Goal: Transaction & Acquisition: Subscribe to service/newsletter

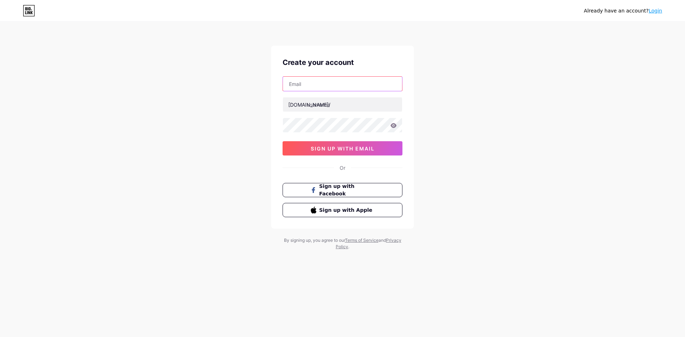
click at [379, 80] on input "text" at bounding box center [342, 84] width 119 height 14
type input "[EMAIL_ADDRESS][DOMAIN_NAME]"
click at [463, 122] on div "Already have an account? Login Create your account itdesk@limaautomotive.com bi…" at bounding box center [342, 136] width 685 height 273
click at [360, 103] on input "text" at bounding box center [342, 104] width 119 height 14
type input "limaautomotive"
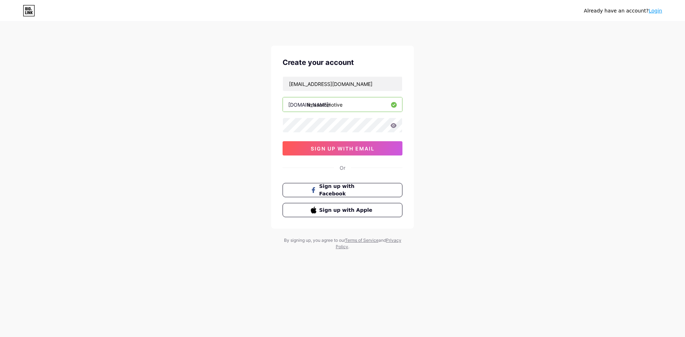
click at [459, 154] on div "Already have an account? Login Create your account itdesk@limaautomotive.com bi…" at bounding box center [342, 136] width 685 height 273
click at [506, 161] on div "Already have an account? Login Create your account itdesk@limaautomotive.com bi…" at bounding box center [342, 136] width 685 height 273
click at [391, 149] on button "sign up with email" at bounding box center [342, 148] width 120 height 14
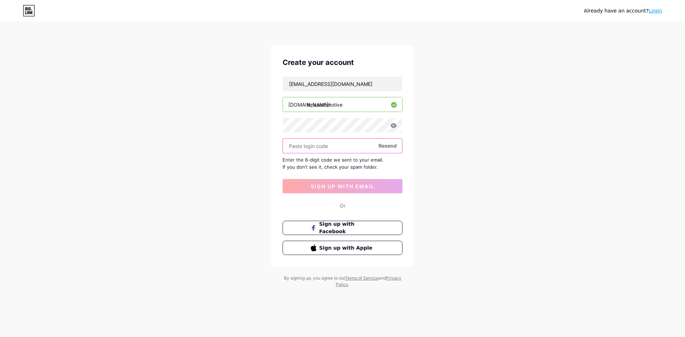
click at [366, 149] on input "text" at bounding box center [342, 146] width 119 height 14
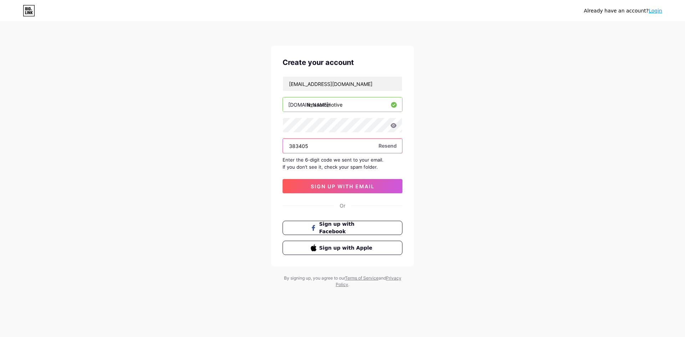
type input "383405"
click at [452, 199] on div "Already have an account? Login Create your account itdesk@limaautomotive.com bi…" at bounding box center [342, 155] width 685 height 311
click at [371, 185] on span "sign up with email" at bounding box center [343, 186] width 64 height 6
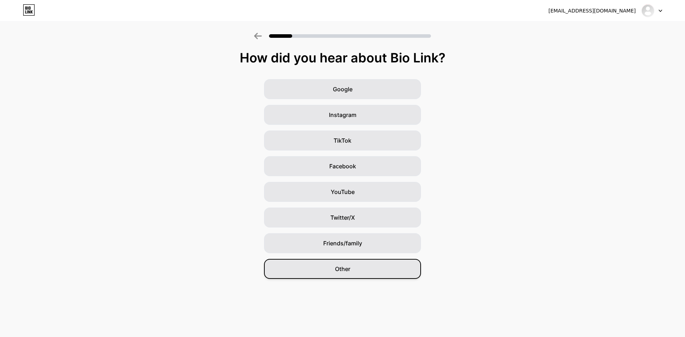
click at [368, 271] on div "Other" at bounding box center [342, 269] width 157 height 20
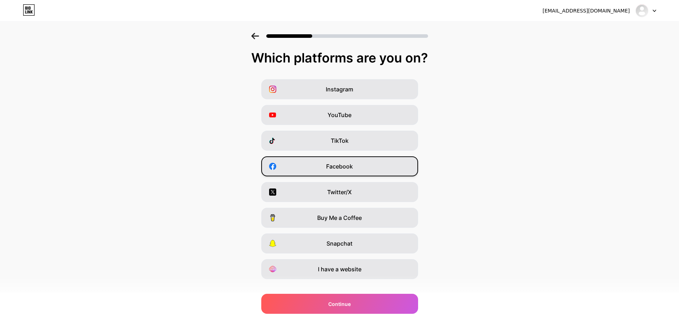
click at [378, 161] on div "Facebook" at bounding box center [339, 166] width 157 height 20
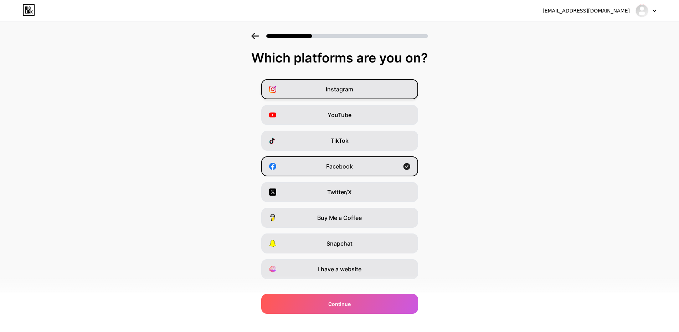
click at [375, 95] on div "Instagram" at bounding box center [339, 89] width 157 height 20
click at [365, 198] on div "Twitter/X" at bounding box center [339, 192] width 157 height 20
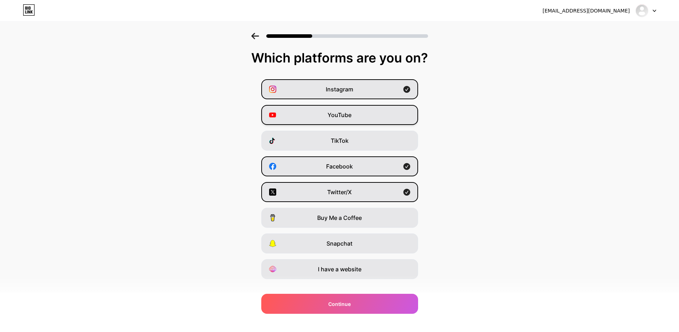
click at [346, 112] on span "YouTube" at bounding box center [340, 115] width 24 height 9
click at [369, 274] on div "I have a website" at bounding box center [339, 269] width 157 height 20
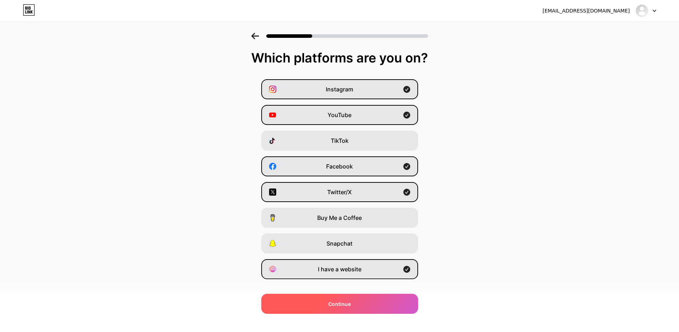
click at [378, 310] on div "Continue" at bounding box center [339, 304] width 157 height 20
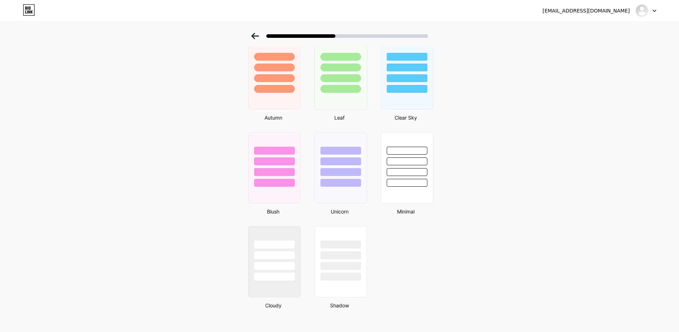
scroll to position [518, 0]
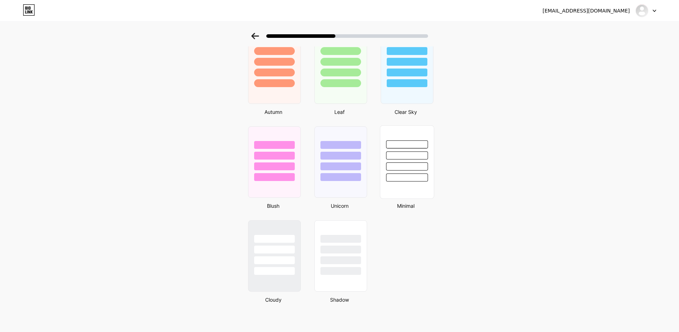
click at [412, 168] on div at bounding box center [407, 166] width 42 height 8
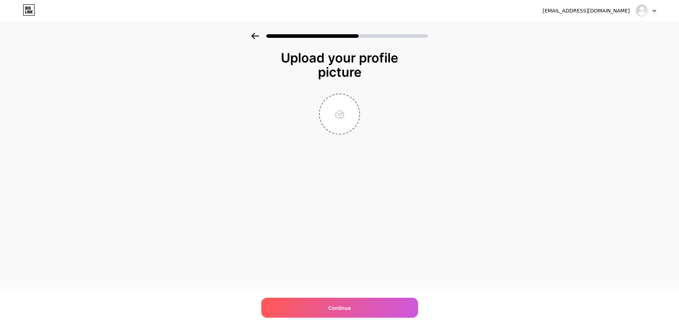
scroll to position [0, 0]
click at [338, 127] on input "file" at bounding box center [343, 114] width 40 height 40
type input "C:\fakepath\LIMA Automotive Industries 1920x1920.jpg"
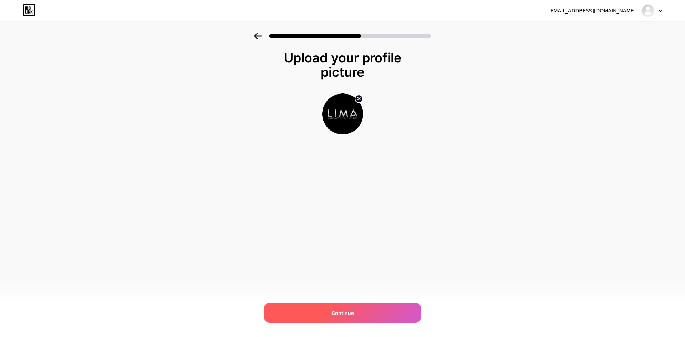
click at [391, 315] on div "Continue" at bounding box center [342, 313] width 157 height 20
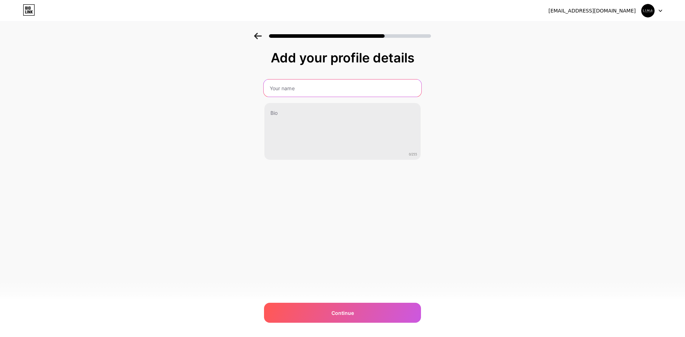
click at [374, 85] on input "text" at bounding box center [343, 88] width 158 height 17
type input "LIMA Automotive Industries"
click at [491, 110] on div "Add your profile details LIMA Automotive Industries 0/255 Continue Error" at bounding box center [342, 114] width 685 height 163
click at [150, 159] on div "Add your profile details LIMA Automotive Industries 0/255 Continue Error" at bounding box center [342, 114] width 685 height 163
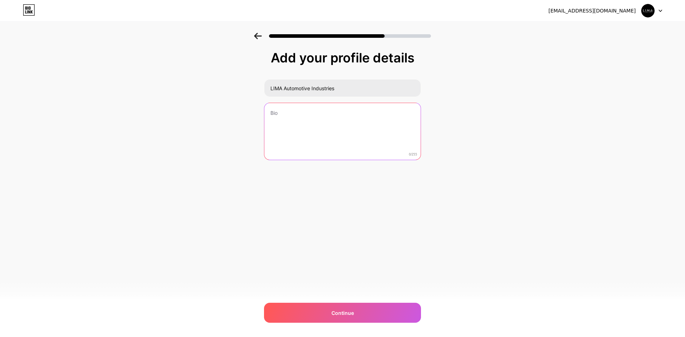
click at [316, 131] on textarea at bounding box center [342, 131] width 156 height 57
paste textarea "LIMA Automotive provides insured, door-to-door car imports with customs, paymen…"
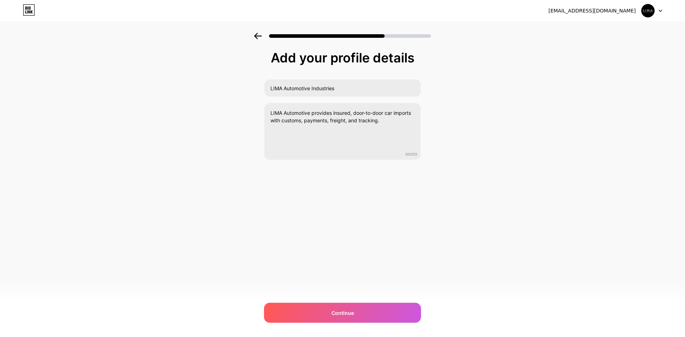
click at [428, 170] on div "Add your profile details LIMA Automotive Industries LIMA Automotive provides in…" at bounding box center [342, 114] width 685 height 163
click at [581, 154] on div "Add your profile details LIMA Automotive Industries LIMA Automotive provides in…" at bounding box center [342, 114] width 685 height 163
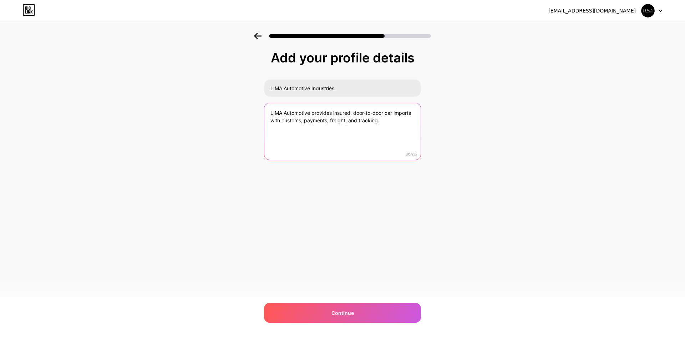
click at [408, 123] on textarea "LIMA Automotive provides insured, door-to-door car imports with customs, paymen…" at bounding box center [342, 131] width 156 height 57
click at [408, 123] on textarea "LIMA Automotive provides insured, door-to-door car imports with customs, paymen…" at bounding box center [343, 132] width 158 height 58
paste textarea "delivers insured, door-to-door car import services with customs clearance, secu…"
type textarea "LIMA Automotive delivers insured, door-to-door car import services with customs…"
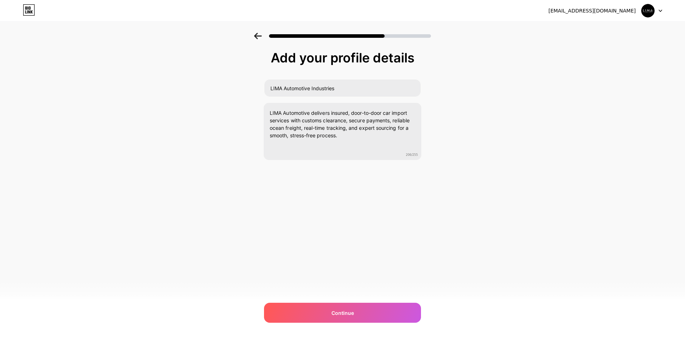
click at [460, 164] on div "Add your profile details LIMA Automotive Industries LIMA Automotive delivers in…" at bounding box center [342, 114] width 685 height 163
click at [361, 313] on div "Continue" at bounding box center [342, 313] width 157 height 20
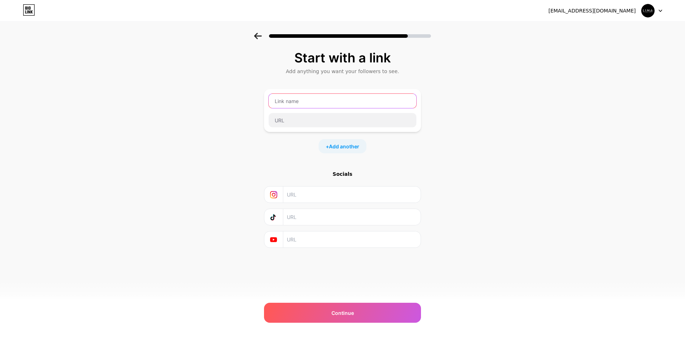
click at [363, 105] on input "text" at bounding box center [343, 101] width 148 height 14
click at [376, 103] on input "text" at bounding box center [343, 101] width 148 height 14
type input "Importing a vehicle into the US"
click at [454, 173] on div "Start with a link Add anything you want your followers to see. Importing a vehi…" at bounding box center [342, 158] width 685 height 251
click at [306, 119] on input "text" at bounding box center [343, 120] width 148 height 14
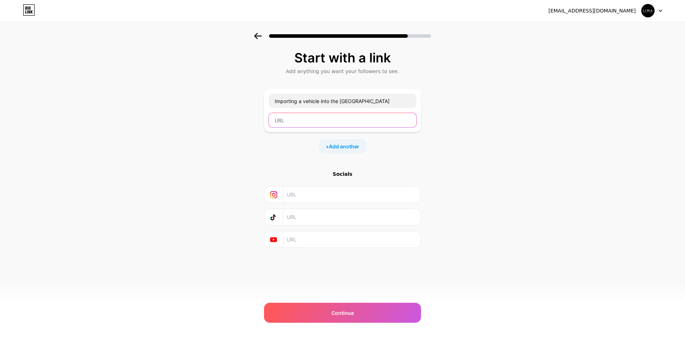
paste input "https://www.limaautomotive.com/usa"
type input "https://www.limaautomotive.com/usa"
click at [455, 155] on div "Start with a link Add anything you want your followers to see. Importing a vehi…" at bounding box center [342, 158] width 685 height 251
click at [356, 144] on span "Add another" at bounding box center [344, 146] width 30 height 7
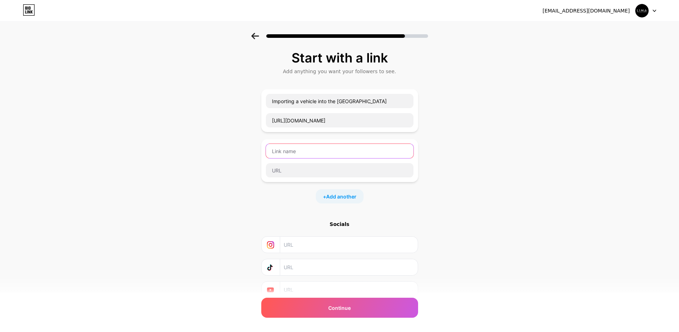
click at [297, 148] on input "text" at bounding box center [340, 151] width 148 height 14
type input "Import a vehicle to Canada"
click at [448, 153] on div "Start with a link Add anything you want your followers to see. Importing a vehi…" at bounding box center [339, 183] width 679 height 301
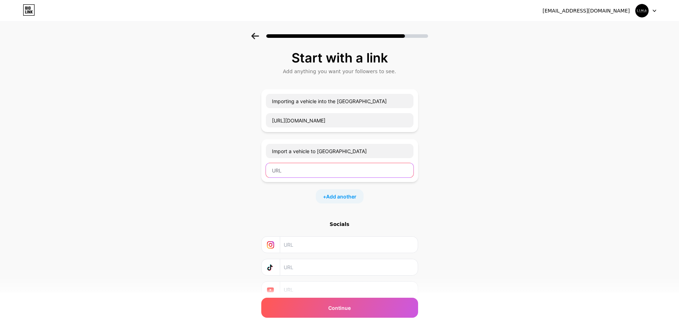
click at [319, 167] on input "text" at bounding box center [340, 170] width 148 height 14
paste input "https://www.limaautomotive.com/canada"
type input "https://www.limaautomotive.com/canada"
click at [460, 196] on div "Start with a link Add anything you want your followers to see. Importing a vehi…" at bounding box center [339, 183] width 679 height 301
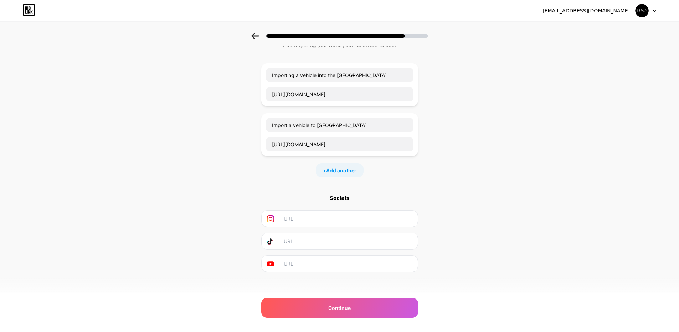
scroll to position [30, 0]
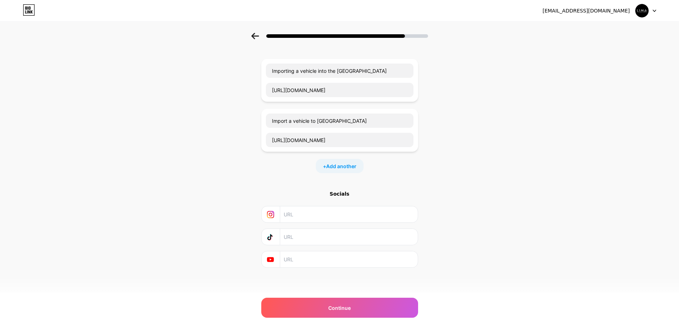
click at [314, 213] on input "text" at bounding box center [348, 214] width 129 height 16
paste input "https://www.instagram.com/limaautomotive/"
type input "https://www.instagram.com/limaautomotive/"
click at [461, 223] on div "Start with a link Add anything you want your followers to see. Importing a vehi…" at bounding box center [339, 152] width 679 height 301
click at [344, 195] on div "Socials" at bounding box center [339, 193] width 157 height 7
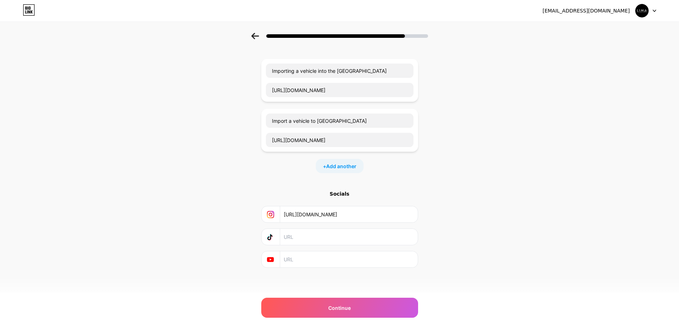
click at [450, 258] on div "Start with a link Add anything you want your followers to see. Importing a vehi…" at bounding box center [339, 152] width 679 height 301
click at [318, 261] on input "text" at bounding box center [348, 259] width 129 height 16
paste input "https://www.youtube.com/@LIMAAutomotiveIndustries"
type input "https://www.youtube.com/@LIMAAutomotiveIndustries"
click at [325, 273] on div "Start with a link Add anything you want your followers to see. Importing a vehi…" at bounding box center [339, 161] width 157 height 283
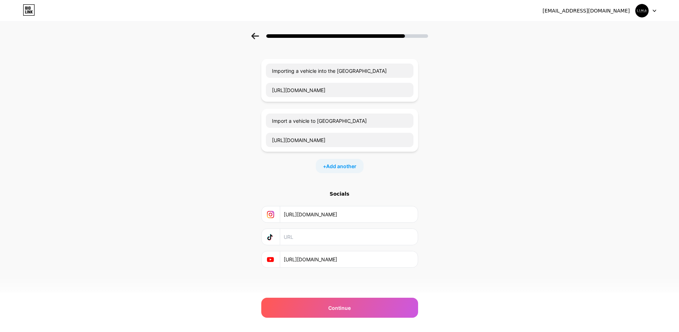
click at [290, 183] on div "Start with a link Add anything you want your followers to see. Importing a vehi…" at bounding box center [339, 143] width 157 height 247
click at [343, 315] on div "Continue" at bounding box center [339, 307] width 157 height 20
click at [348, 307] on span "Continue" at bounding box center [339, 307] width 22 height 7
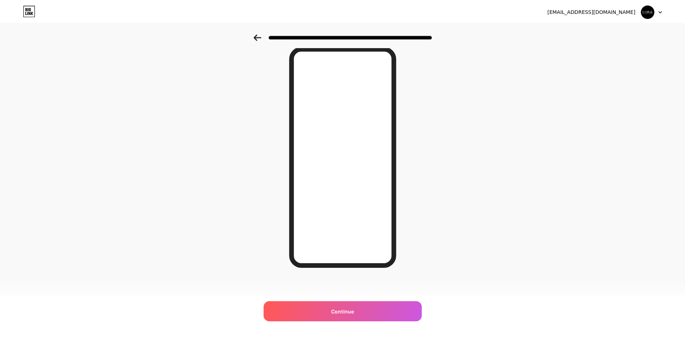
scroll to position [0, 0]
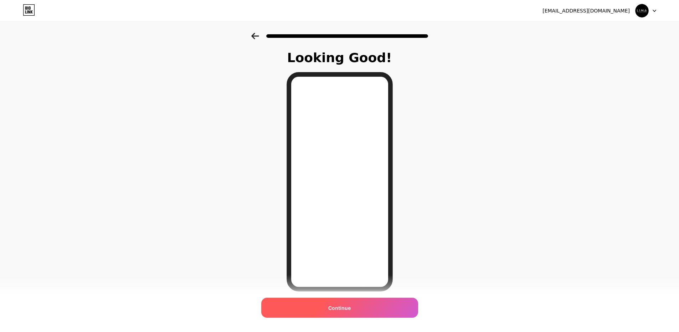
click at [356, 305] on div "Continue" at bounding box center [339, 307] width 157 height 20
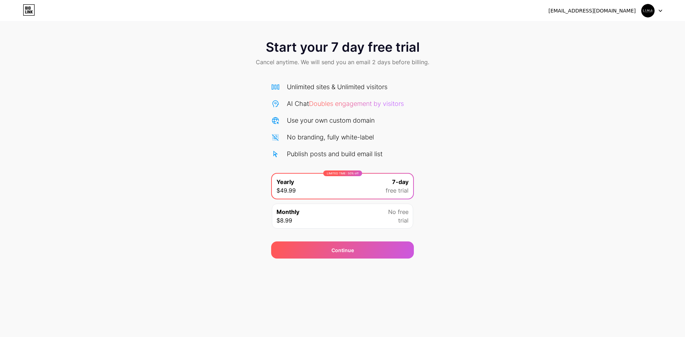
click at [655, 9] on div at bounding box center [651, 10] width 21 height 13
click at [446, 166] on div "Start your 7 day free trial Cancel anytime. We will send you an email 2 days be…" at bounding box center [342, 146] width 685 height 226
click at [408, 217] on span "trial" at bounding box center [403, 220] width 10 height 9
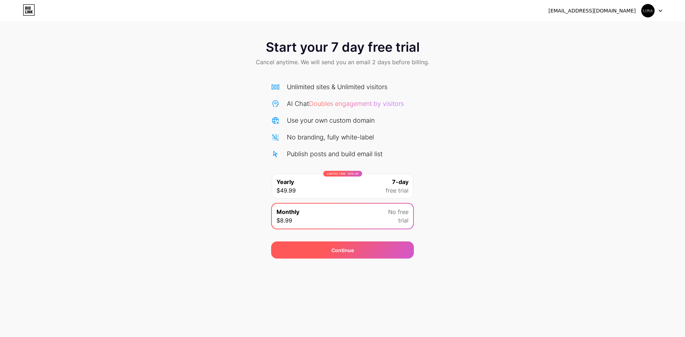
click at [358, 244] on div "Continue" at bounding box center [342, 249] width 143 height 17
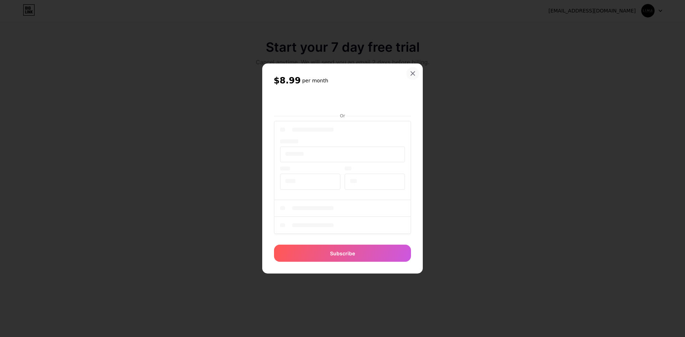
click at [414, 131] on div "$8.99 per month Or Subscribe" at bounding box center [342, 168] width 161 height 210
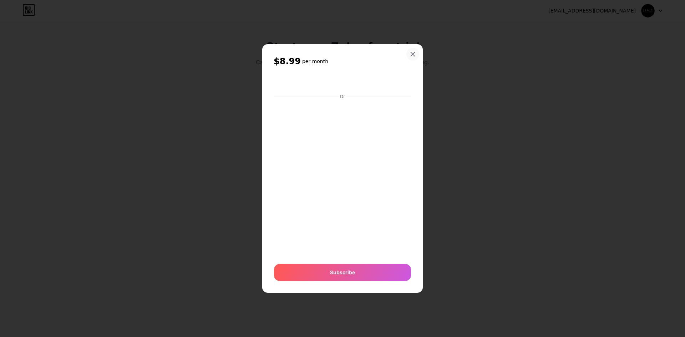
click at [411, 54] on icon at bounding box center [413, 54] width 6 height 6
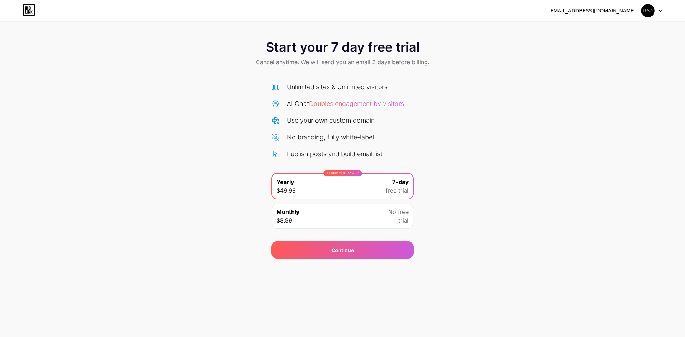
click at [643, 9] on img at bounding box center [648, 11] width 14 height 14
click at [625, 16] on div "[EMAIL_ADDRESS][DOMAIN_NAME]" at bounding box center [605, 10] width 114 height 13
click at [621, 10] on div "[EMAIL_ADDRESS][DOMAIN_NAME]" at bounding box center [591, 10] width 87 height 7
drag, startPoint x: 645, startPoint y: 13, endPoint x: 565, endPoint y: 184, distance: 188.9
click at [565, 184] on div "Start your 7 day free trial Cancel anytime. We will send you an email 2 days be…" at bounding box center [342, 146] width 685 height 226
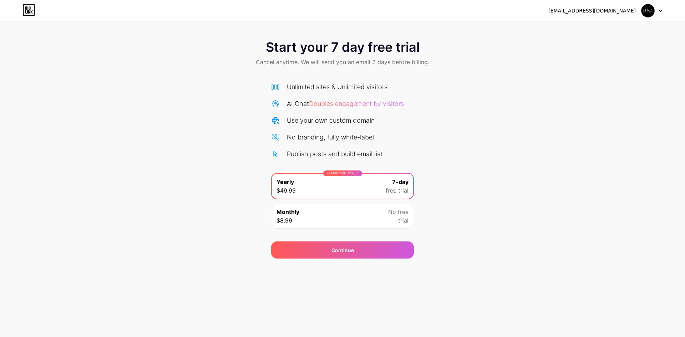
click at [684, 118] on div "Start your 7 day free trial Cancel anytime. We will send you an email 2 days be…" at bounding box center [342, 146] width 685 height 226
click at [654, 8] on img at bounding box center [648, 11] width 14 height 14
click at [651, 10] on img at bounding box center [648, 11] width 14 height 14
click at [393, 249] on div "Continue" at bounding box center [342, 249] width 143 height 17
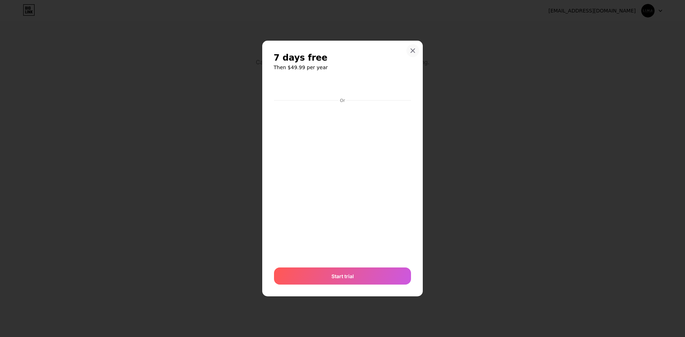
click at [411, 53] on icon at bounding box center [413, 51] width 6 height 6
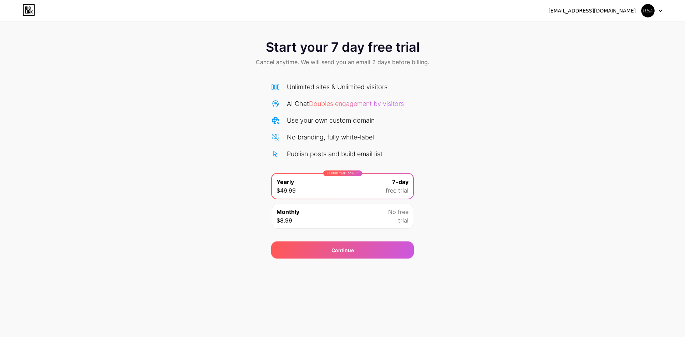
drag, startPoint x: 684, startPoint y: 111, endPoint x: 684, endPoint y: 205, distance: 94.9
click at [684, 205] on div "Start your 7 day free trial Cancel anytime. We will send you an email 2 days be…" at bounding box center [342, 146] width 685 height 226
click at [383, 188] on div "LIMITED TIME : 50% off Yearly $49.99 7-day free trial" at bounding box center [342, 186] width 141 height 25
click at [437, 186] on div "Start your 7 day free trial Cancel anytime. We will send you an email 2 days be…" at bounding box center [342, 146] width 685 height 226
click at [386, 249] on div "Continue" at bounding box center [342, 249] width 143 height 17
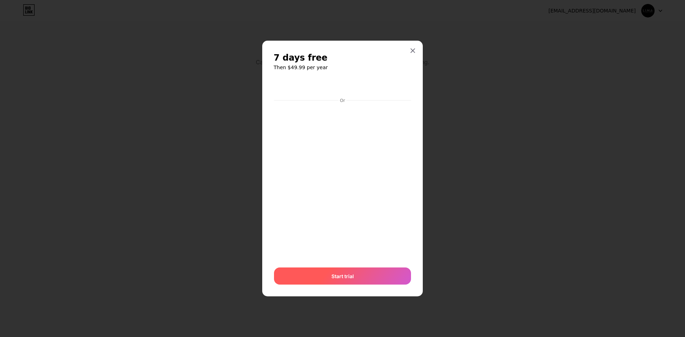
click at [324, 283] on div "Start trial" at bounding box center [342, 276] width 137 height 17
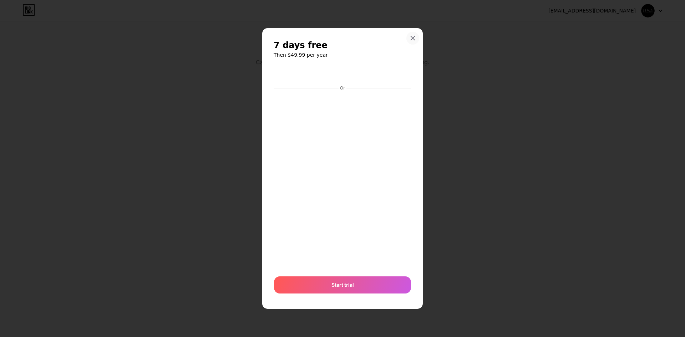
click at [411, 42] on div at bounding box center [412, 38] width 13 height 13
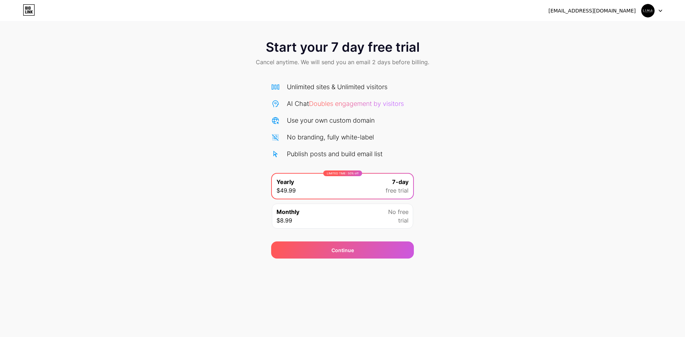
click at [370, 185] on div "LIMITED TIME : 50% off Yearly $49.99 7-day free trial" at bounding box center [342, 186] width 141 height 25
click at [368, 212] on div "Monthly $8.99 No free trial" at bounding box center [342, 216] width 141 height 25
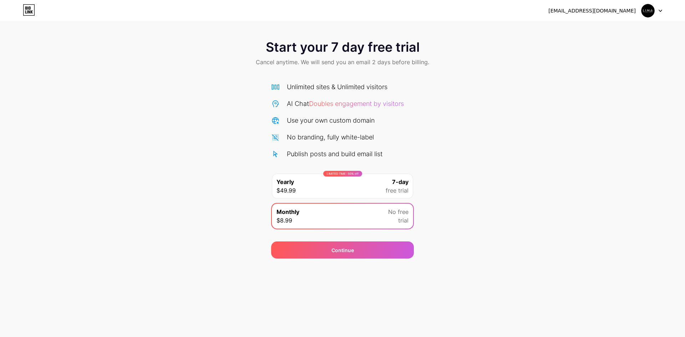
click at [352, 192] on div "LIMITED TIME : 50% off Yearly $49.99 7-day free trial" at bounding box center [342, 186] width 141 height 25
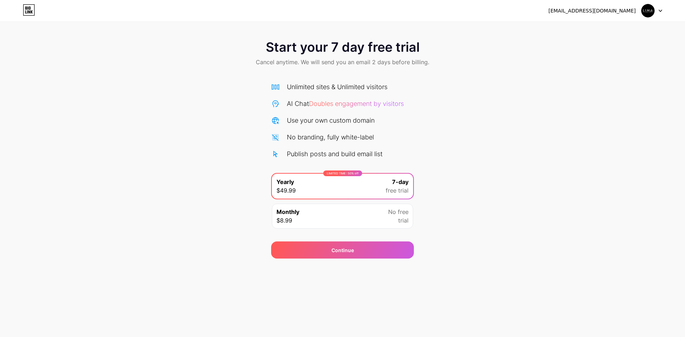
click at [643, 17] on span at bounding box center [648, 11] width 14 height 14
click at [623, 30] on li "Logout" at bounding box center [617, 29] width 88 height 19
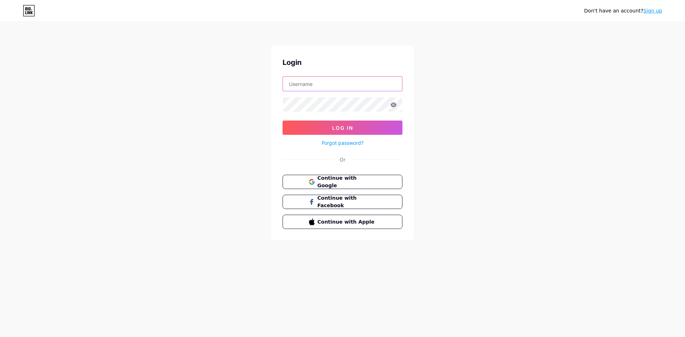
type input "[EMAIL_ADDRESS][DOMAIN_NAME]"
click at [368, 85] on input "[EMAIL_ADDRESS][DOMAIN_NAME]" at bounding box center [342, 84] width 119 height 14
click at [453, 117] on div "Don't have an account? Sign up Login itdesk@limaautomotive.com Log In Forgot pa…" at bounding box center [342, 131] width 685 height 263
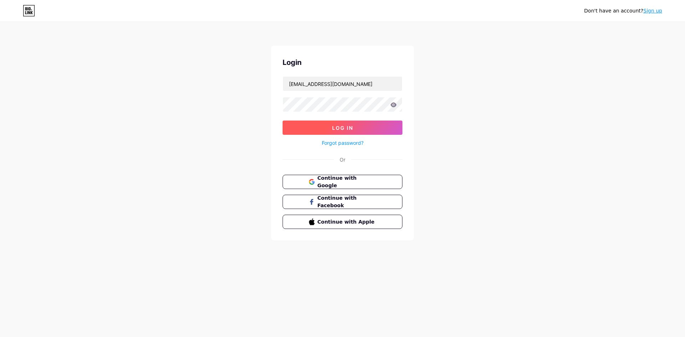
click at [374, 126] on button "Log In" at bounding box center [342, 128] width 120 height 14
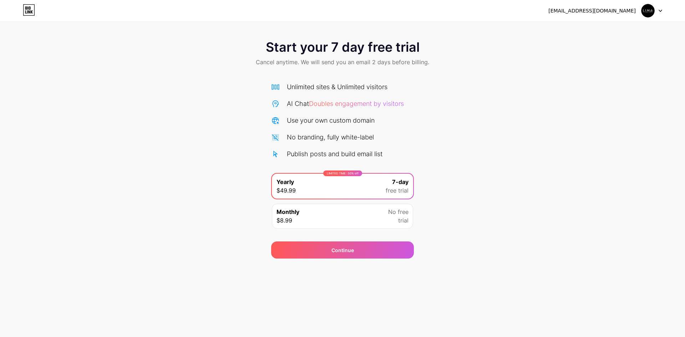
drag, startPoint x: 684, startPoint y: 61, endPoint x: 684, endPoint y: 172, distance: 111.3
click at [684, 172] on div "Start your 7 day free trial Cancel anytime. We will send you an email 2 days be…" at bounding box center [342, 146] width 685 height 226
click at [648, 15] on img at bounding box center [648, 11] width 14 height 14
click at [358, 246] on div "Continue" at bounding box center [342, 249] width 143 height 17
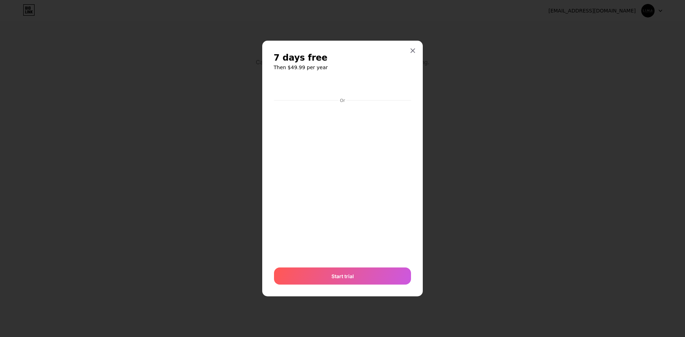
click at [420, 117] on div "7 days free Then $49.99 per year Or Start trial" at bounding box center [342, 169] width 161 height 256
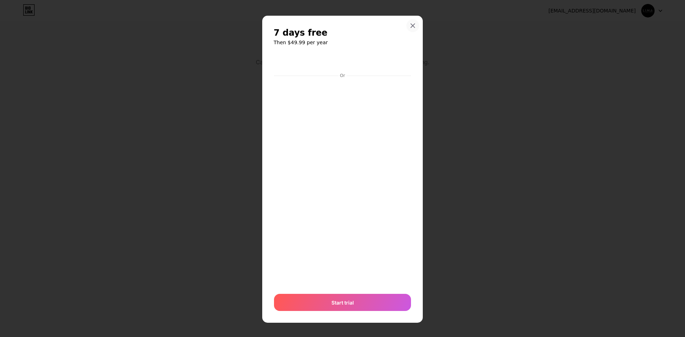
click at [410, 28] on icon at bounding box center [413, 26] width 6 height 6
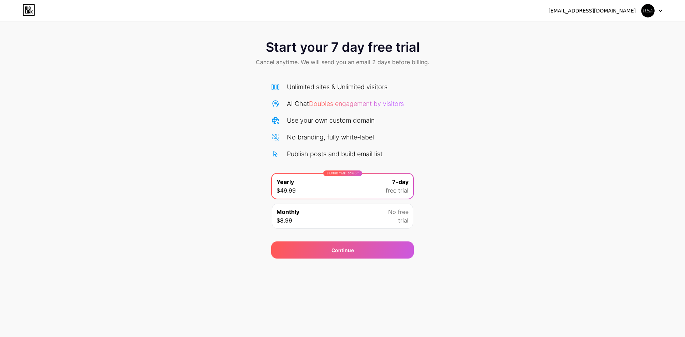
click at [643, 14] on img at bounding box center [648, 11] width 14 height 14
click at [627, 59] on div "Start your 7 day free trial Cancel anytime. We will send you an email 2 days be…" at bounding box center [342, 54] width 685 height 42
drag, startPoint x: 684, startPoint y: 61, endPoint x: 684, endPoint y: 79, distance: 17.5
click at [684, 79] on div "Start your 7 day free trial Cancel anytime. We will send you an email 2 days be…" at bounding box center [342, 146] width 685 height 226
click at [593, 12] on div "[EMAIL_ADDRESS][DOMAIN_NAME]" at bounding box center [591, 10] width 87 height 7
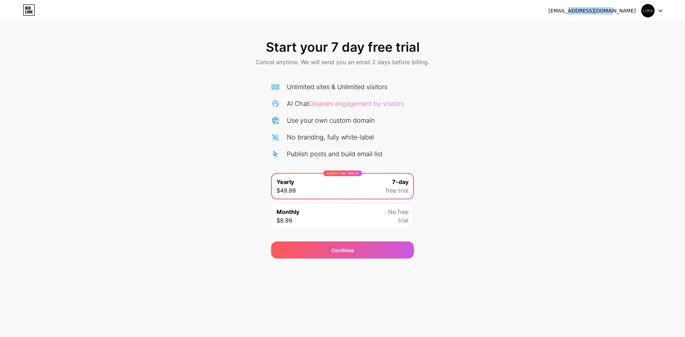
click at [593, 12] on div "[EMAIL_ADDRESS][DOMAIN_NAME]" at bounding box center [591, 10] width 87 height 7
click at [585, 75] on div "Start your 7 day free trial Cancel anytime. We will send you an email 2 days be…" at bounding box center [342, 146] width 685 height 226
click at [31, 6] on icon at bounding box center [29, 9] width 12 height 11
click at [392, 211] on span "No free" at bounding box center [398, 212] width 20 height 9
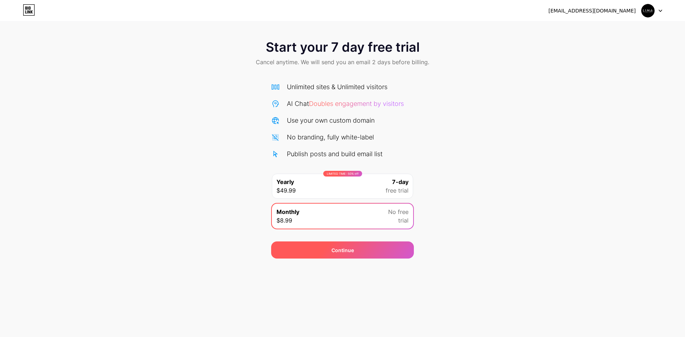
click at [406, 247] on div "Continue" at bounding box center [342, 249] width 143 height 17
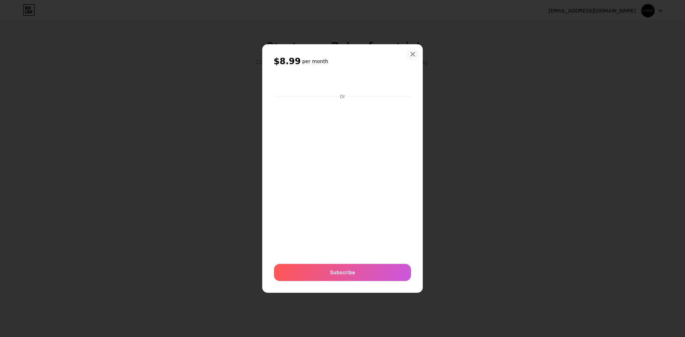
click at [412, 50] on div at bounding box center [412, 54] width 13 height 13
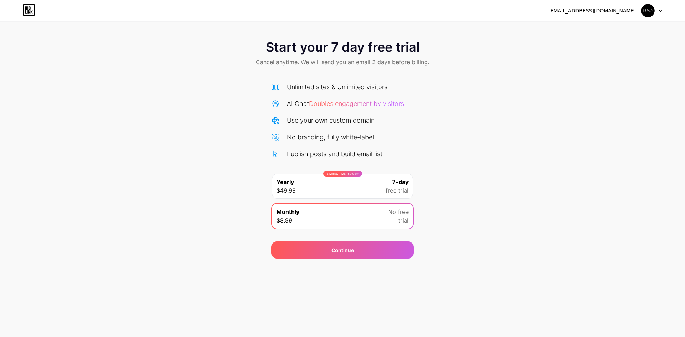
click at [645, 10] on img at bounding box center [648, 11] width 14 height 14
click at [628, 35] on li "Logout" at bounding box center [617, 29] width 88 height 19
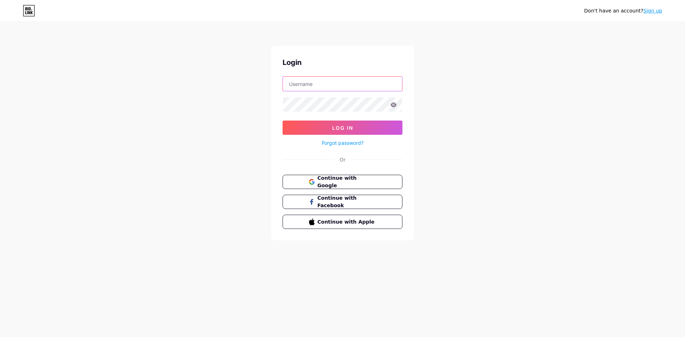
type input "itdesk@limaautomotive.com"
click at [393, 106] on icon at bounding box center [393, 104] width 6 height 5
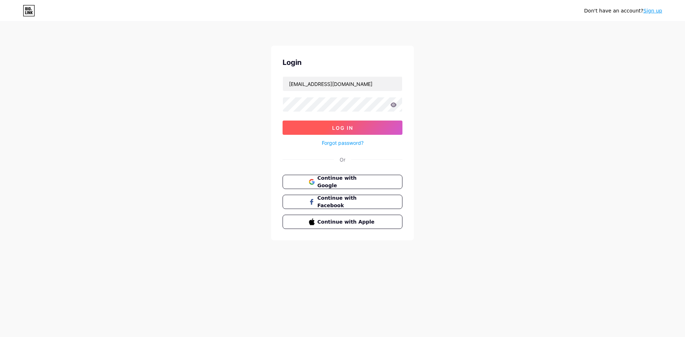
click at [312, 126] on button "Log In" at bounding box center [342, 128] width 120 height 14
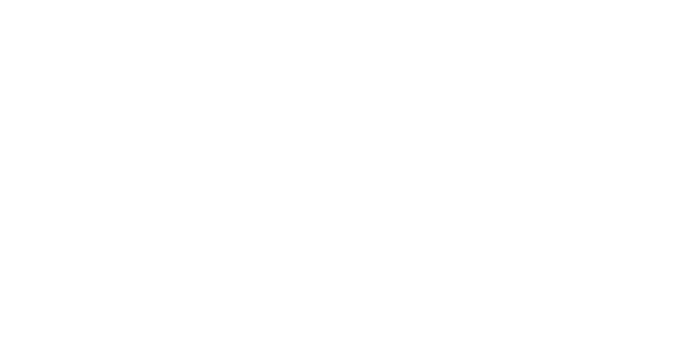
click at [440, 0] on html at bounding box center [342, 0] width 685 height 0
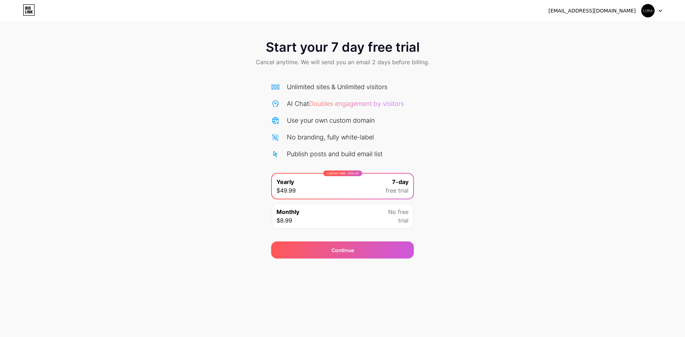
click at [651, 9] on img at bounding box center [648, 11] width 14 height 14
click at [494, 42] on div "Start your 7 day free trial Cancel anytime. We will send you an email 2 days be…" at bounding box center [342, 54] width 685 height 42
